Goal: Task Accomplishment & Management: Manage account settings

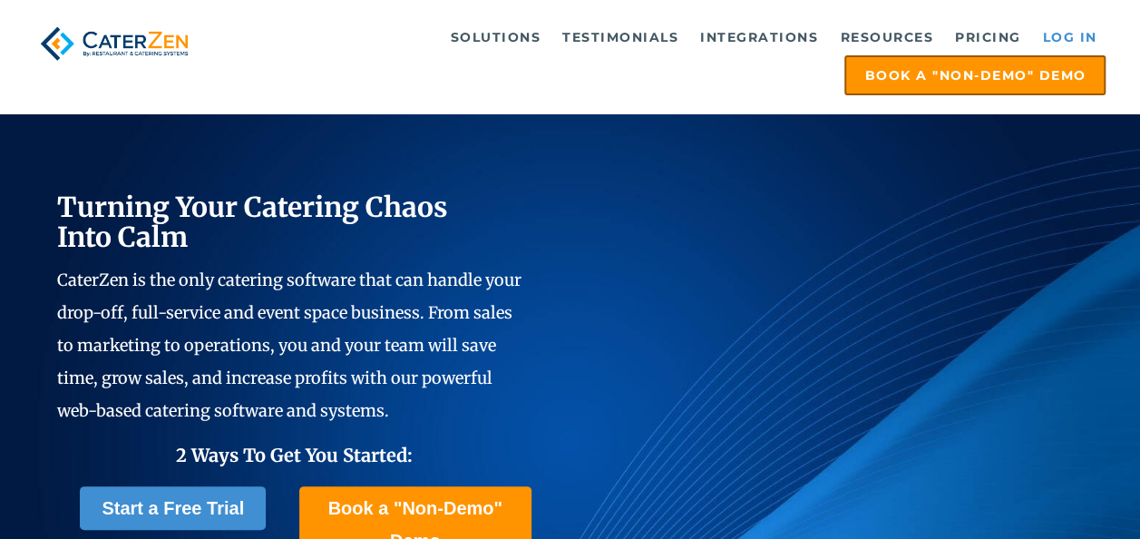
click at [1076, 30] on link "Log in" at bounding box center [1069, 37] width 73 height 36
click at [1075, 46] on link "Log in" at bounding box center [1069, 37] width 73 height 36
click at [1067, 34] on link "Log in" at bounding box center [1069, 37] width 73 height 36
click at [1063, 35] on link "Log in" at bounding box center [1069, 37] width 73 height 36
click at [1050, 39] on link "Log in" at bounding box center [1069, 37] width 73 height 36
